Goal: Transaction & Acquisition: Purchase product/service

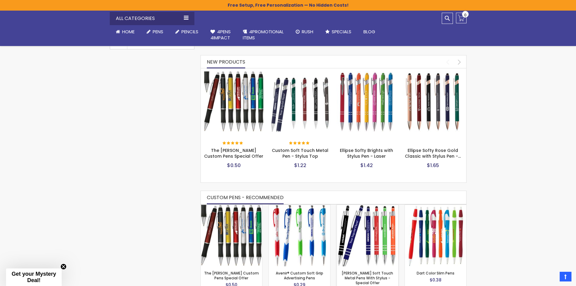
scroll to position [212, 0]
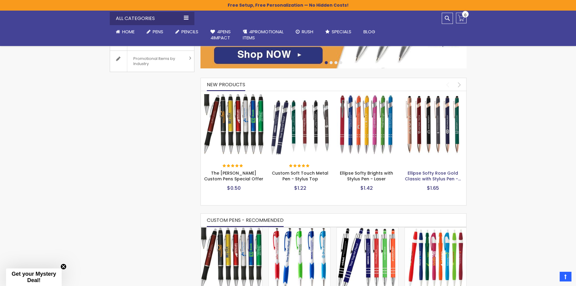
click at [426, 172] on link "Ellipse Softy Rose Gold Classic with Stylus Pen -…" at bounding box center [433, 176] width 56 height 12
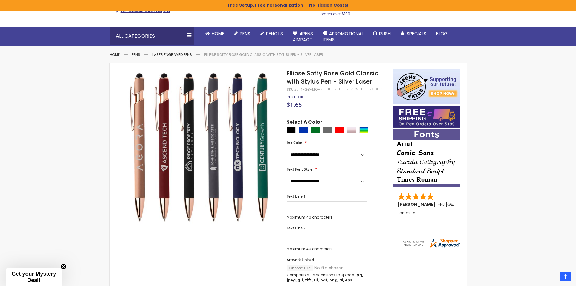
scroll to position [30, 0]
